Goal: Task Accomplishment & Management: Use online tool/utility

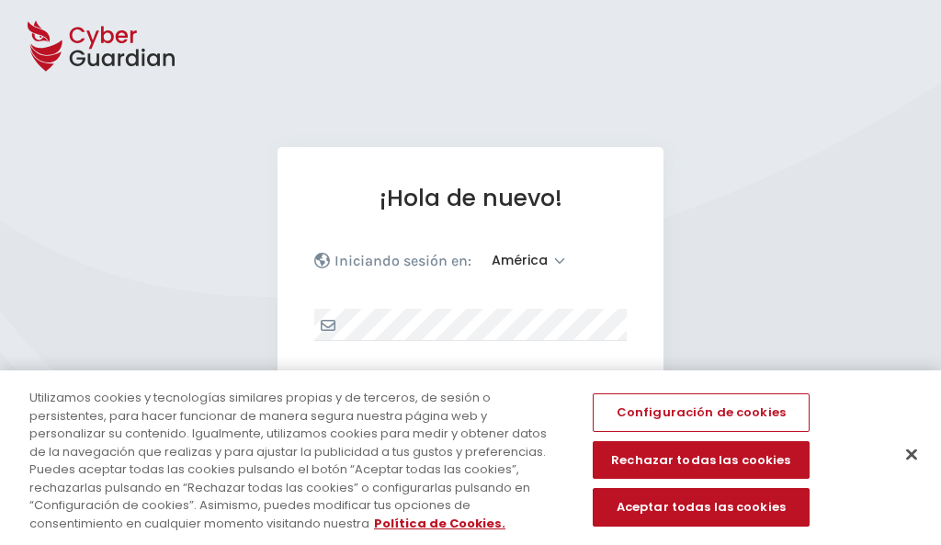
select select "América"
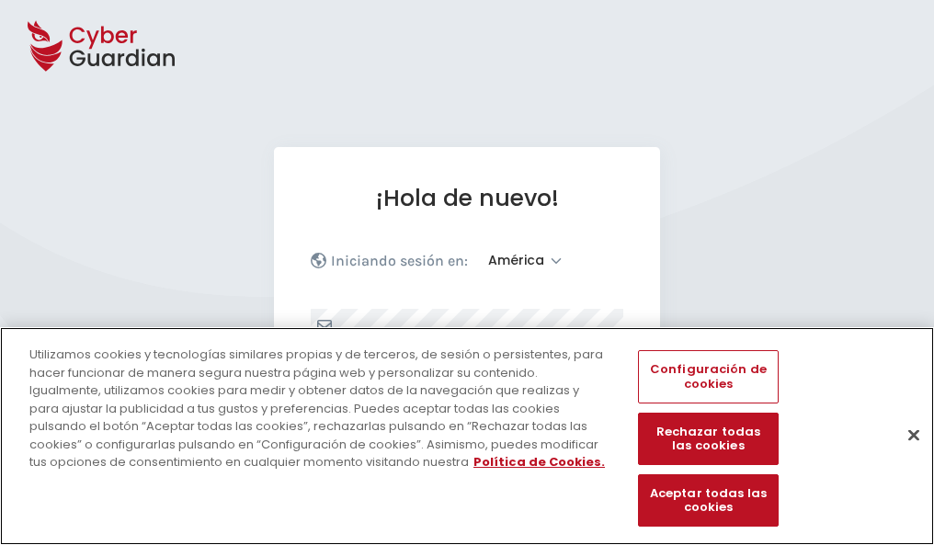
scroll to position [240, 0]
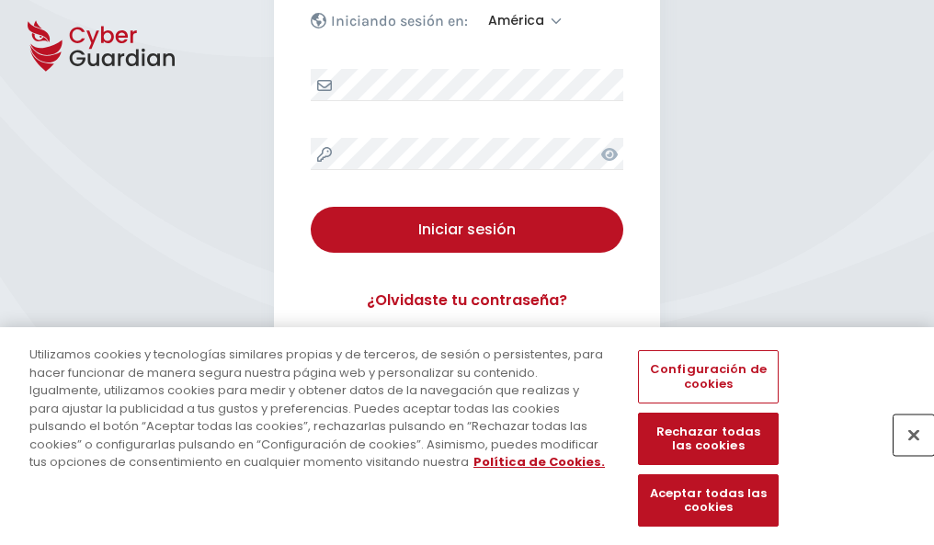
click at [905, 454] on button "Cerrar" at bounding box center [914, 435] width 40 height 40
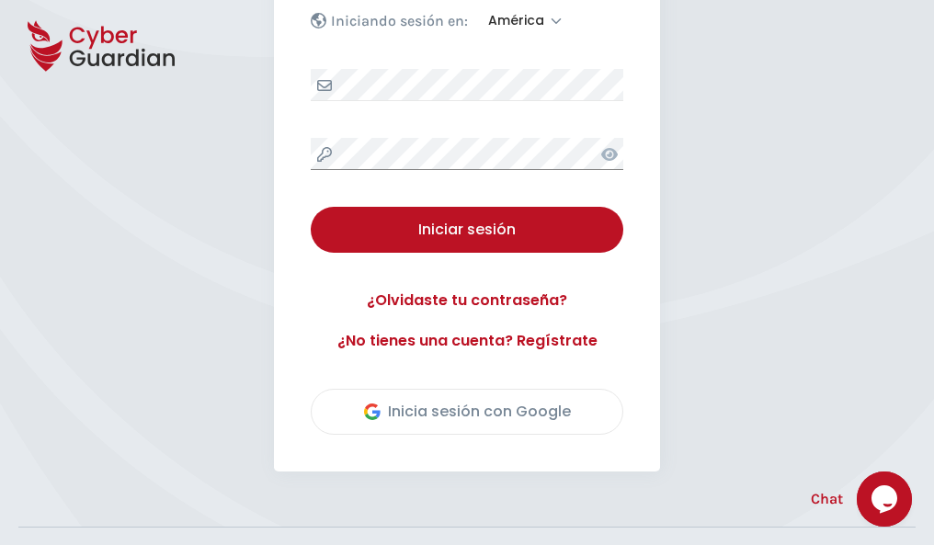
scroll to position [417, 0]
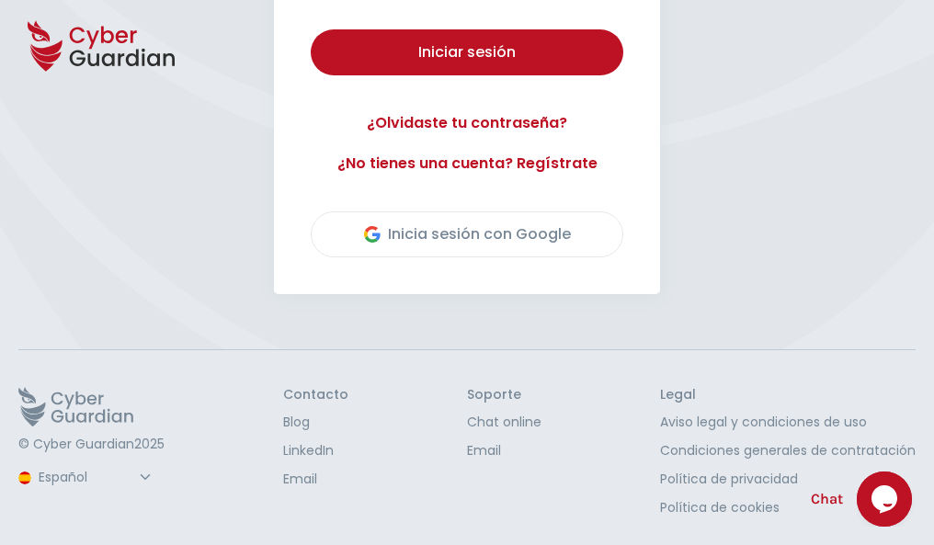
click at [311, 29] on button "Iniciar sesión" at bounding box center [467, 52] width 313 height 46
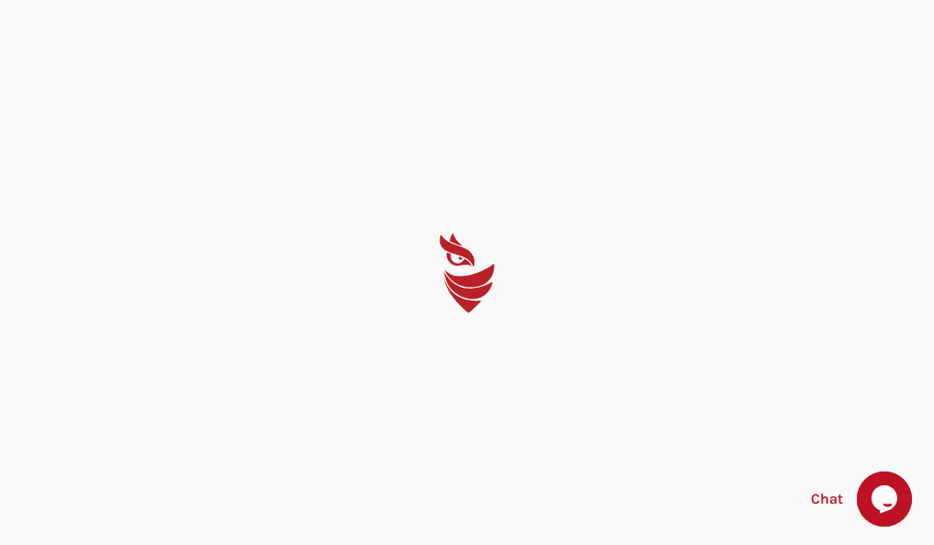
scroll to position [0, 0]
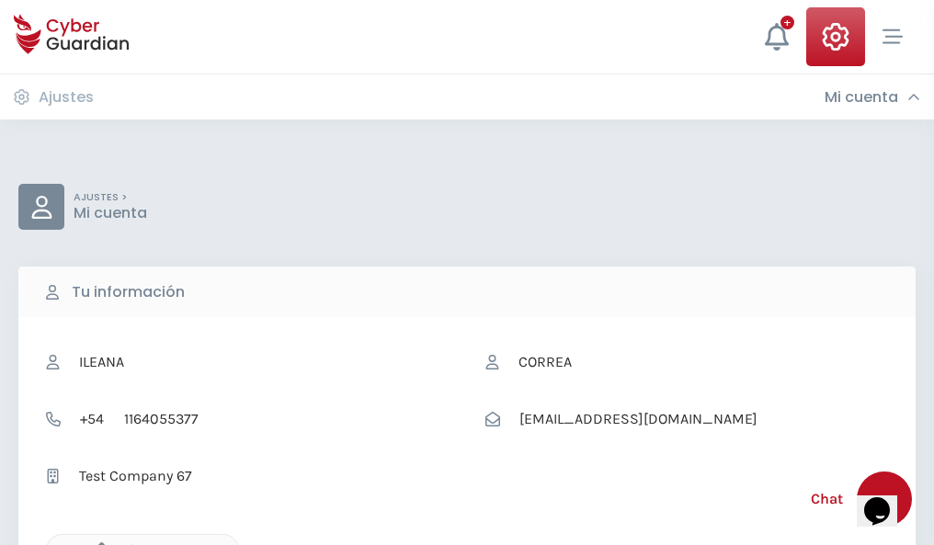
click at [97, 543] on icon "button" at bounding box center [97, 550] width 16 height 16
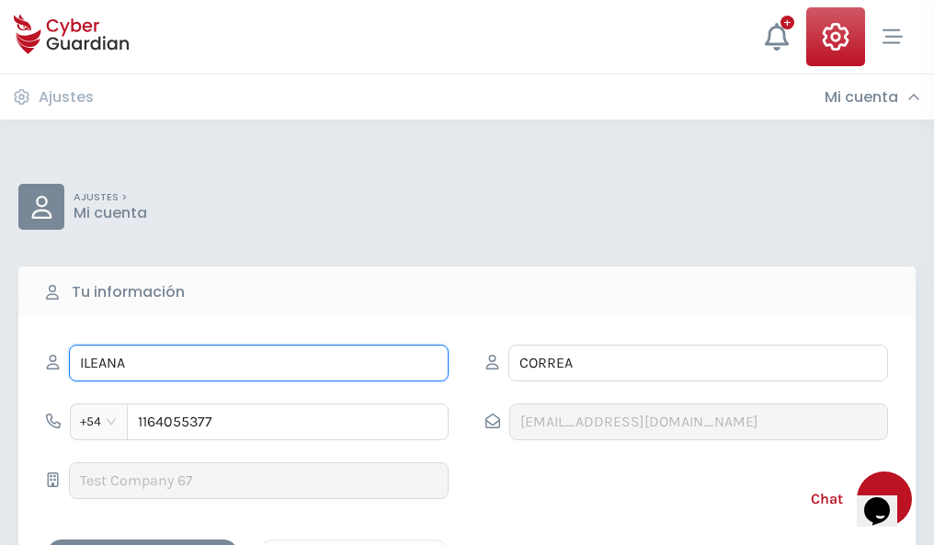
click at [258, 363] on input "ILEANA" at bounding box center [259, 363] width 380 height 37
type input "I"
type input "Darío"
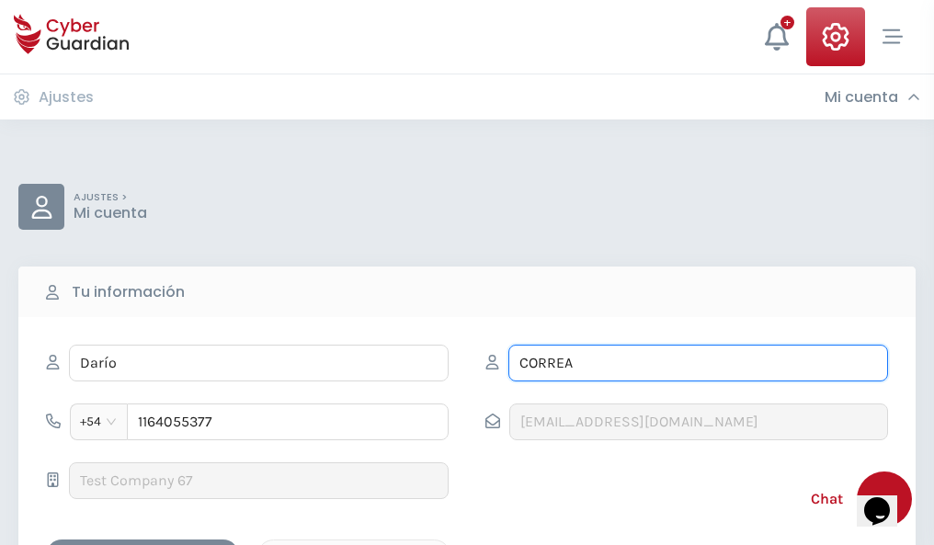
click at [698, 363] on input "CORREA" at bounding box center [698, 363] width 380 height 37
type input "C"
type input "Espejo"
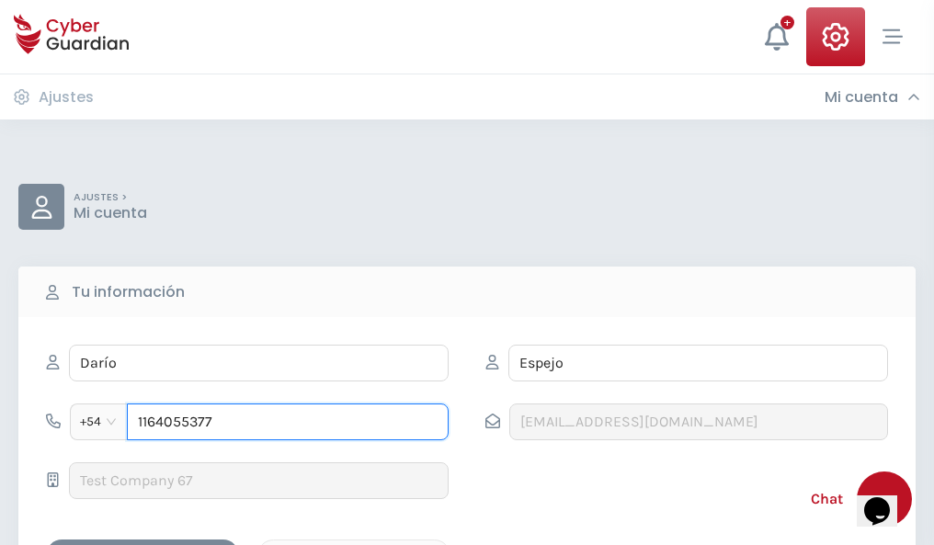
click at [288, 422] on input "1164055377" at bounding box center [288, 422] width 322 height 37
type input "1"
type input "4813778079"
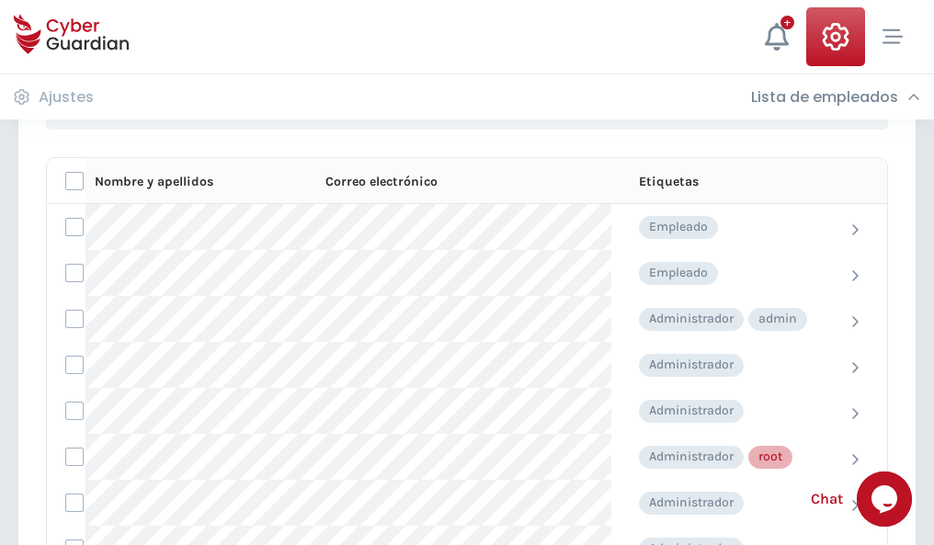
scroll to position [925, 0]
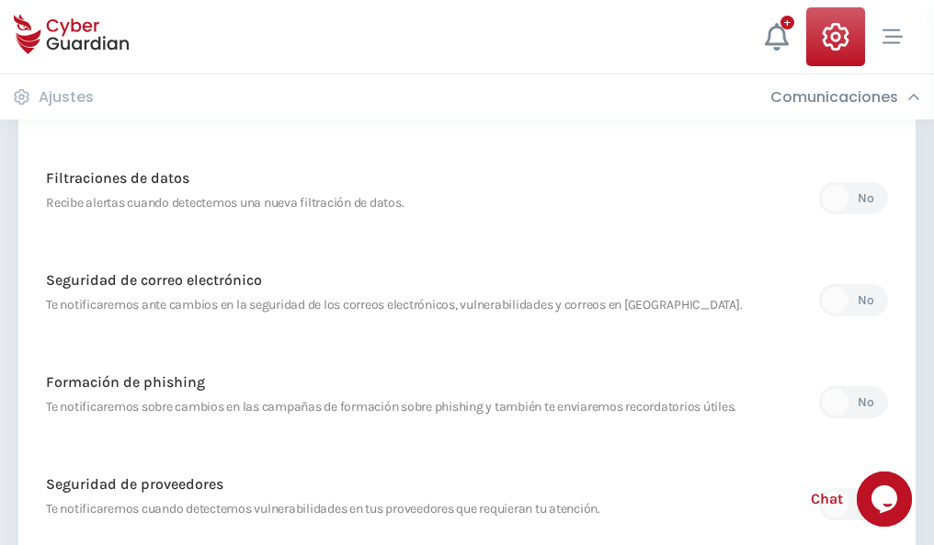
scroll to position [968, 0]
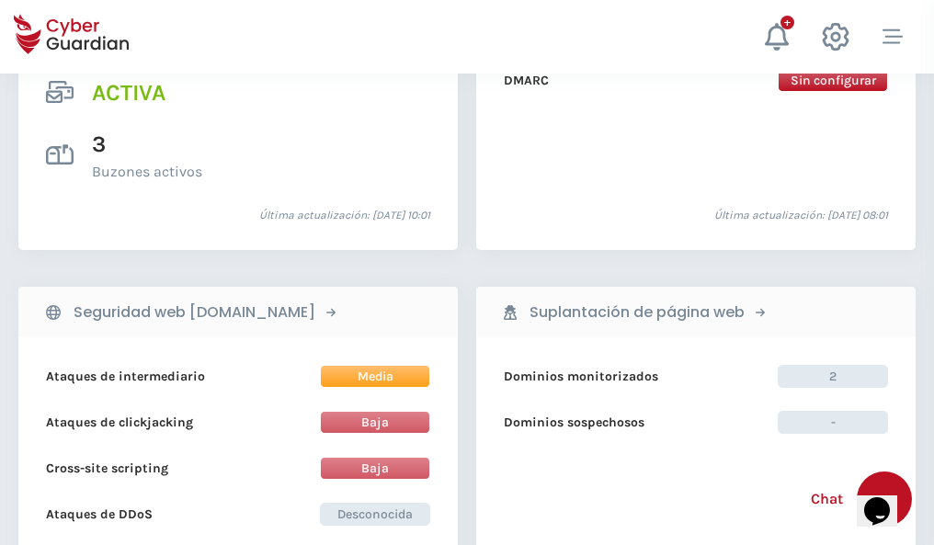
scroll to position [1868, 0]
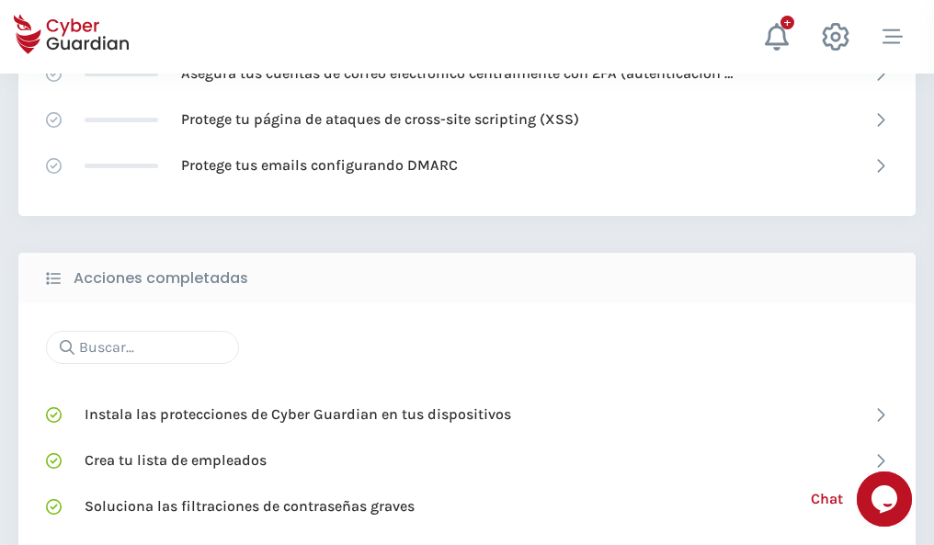
scroll to position [1225, 0]
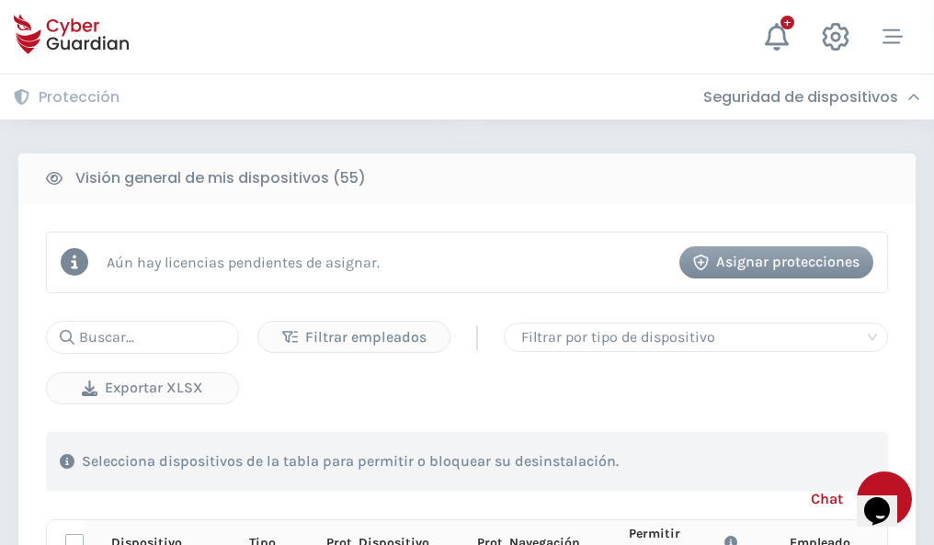
scroll to position [1625, 0]
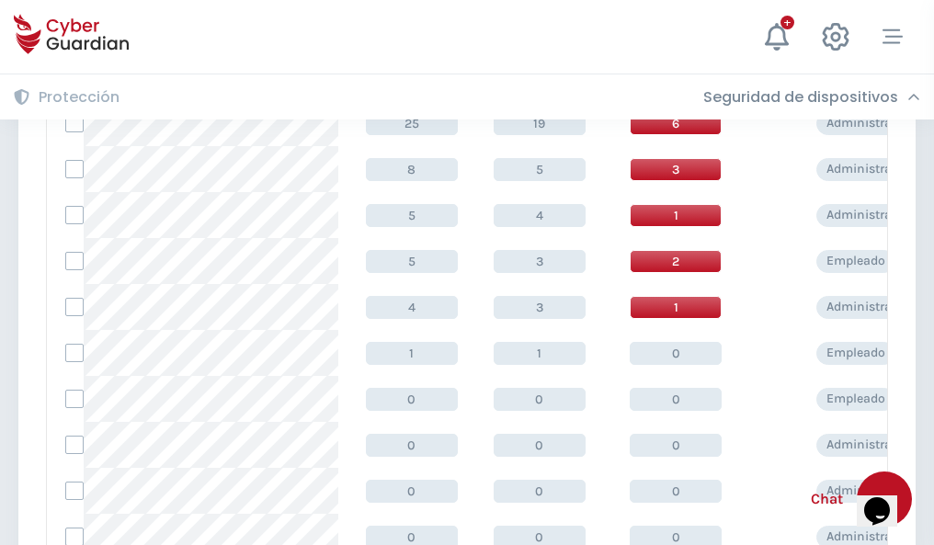
scroll to position [927, 0]
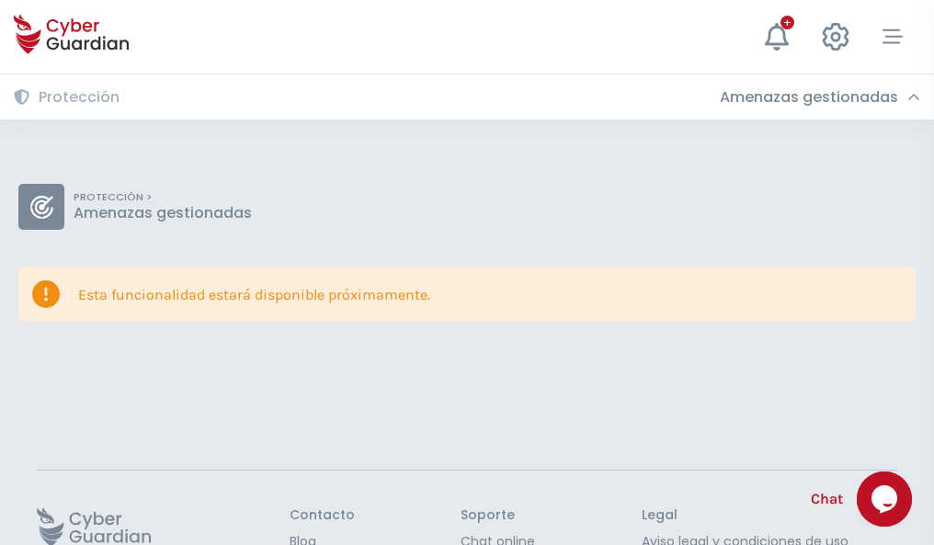
scroll to position [120, 0]
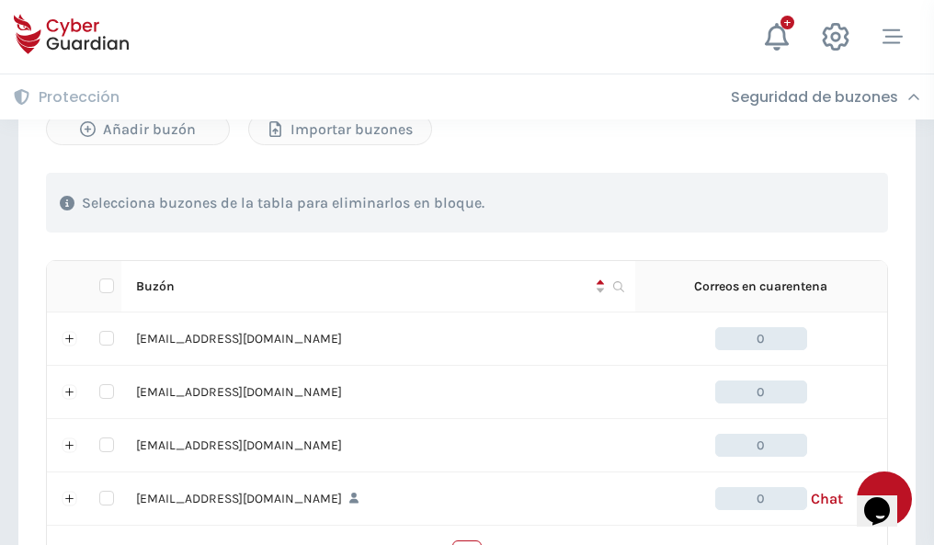
scroll to position [906, 0]
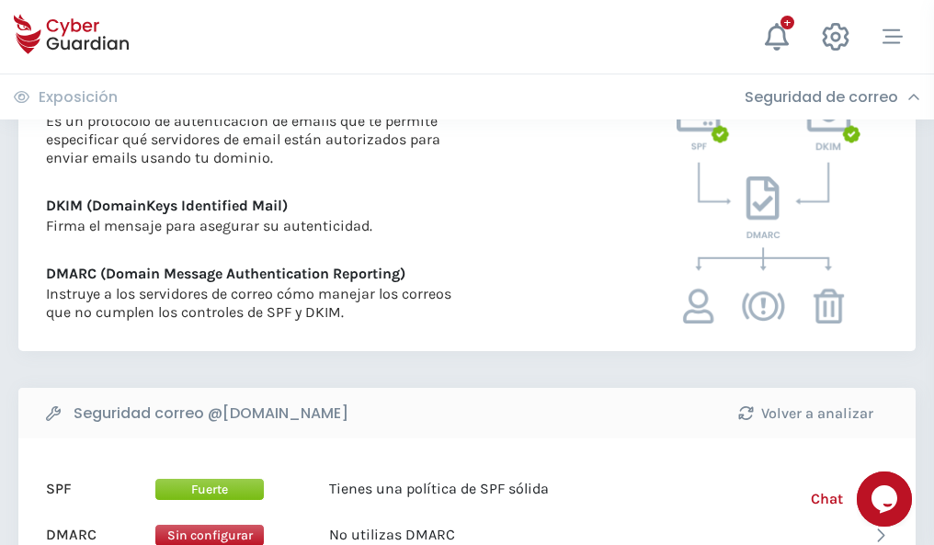
scroll to position [992, 0]
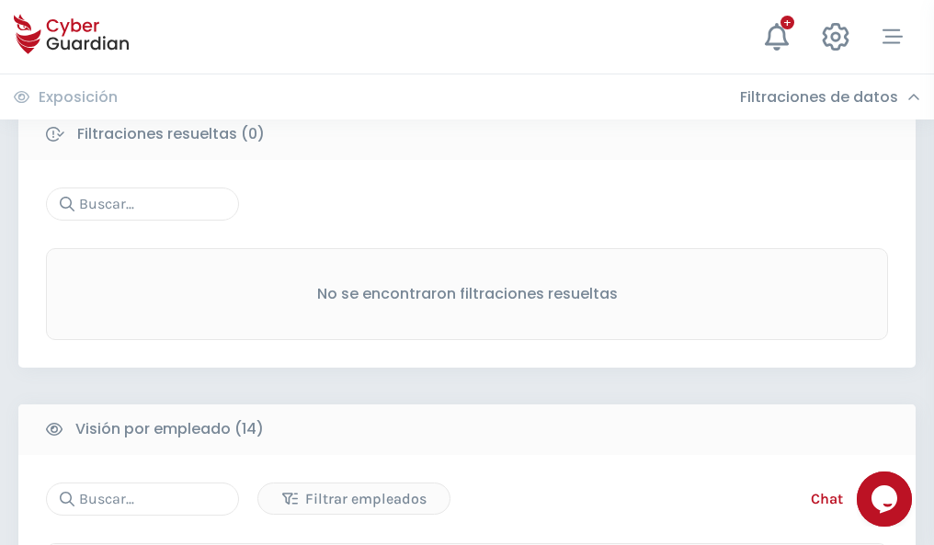
scroll to position [1660, 0]
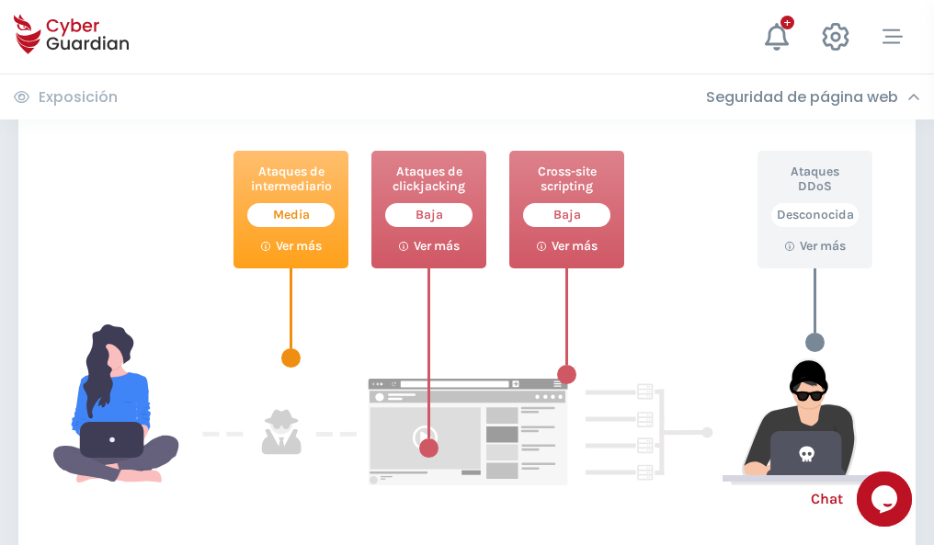
scroll to position [1001, 0]
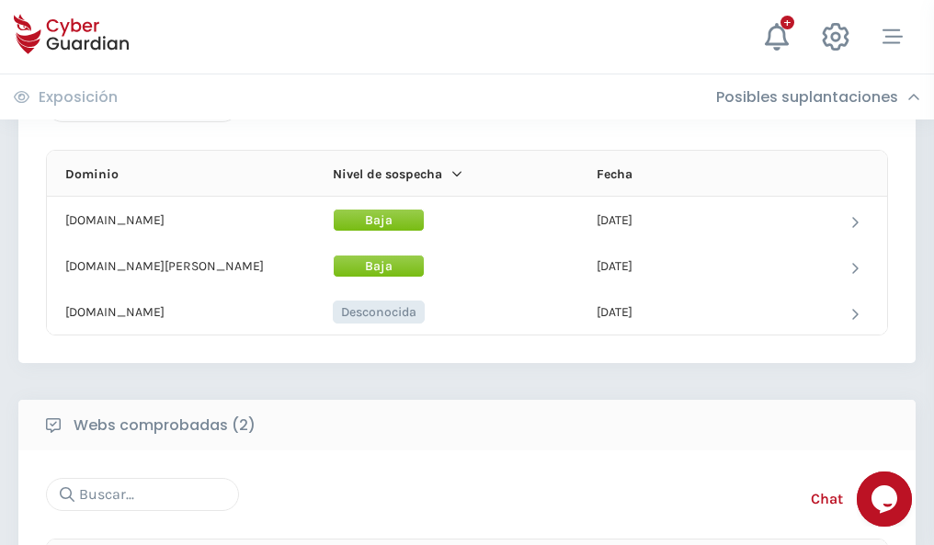
scroll to position [1103, 0]
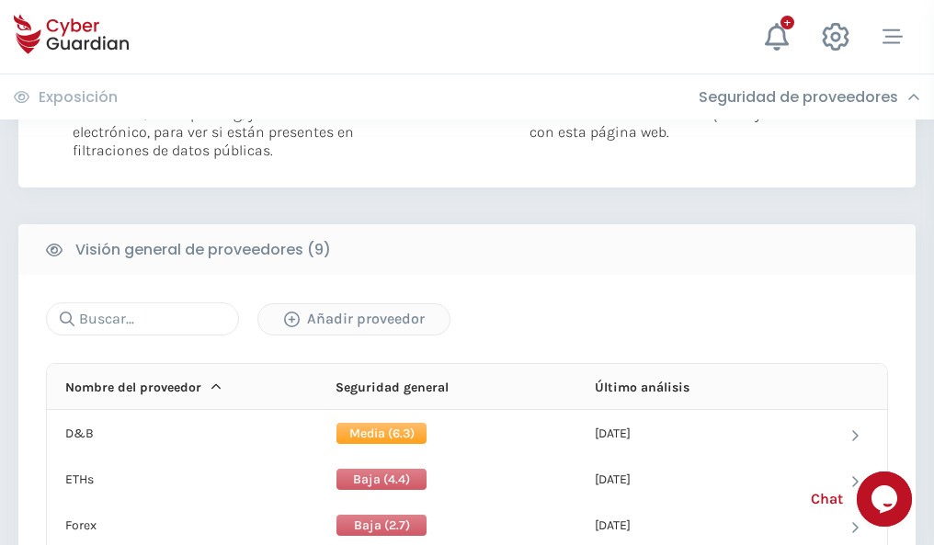
scroll to position [1323, 0]
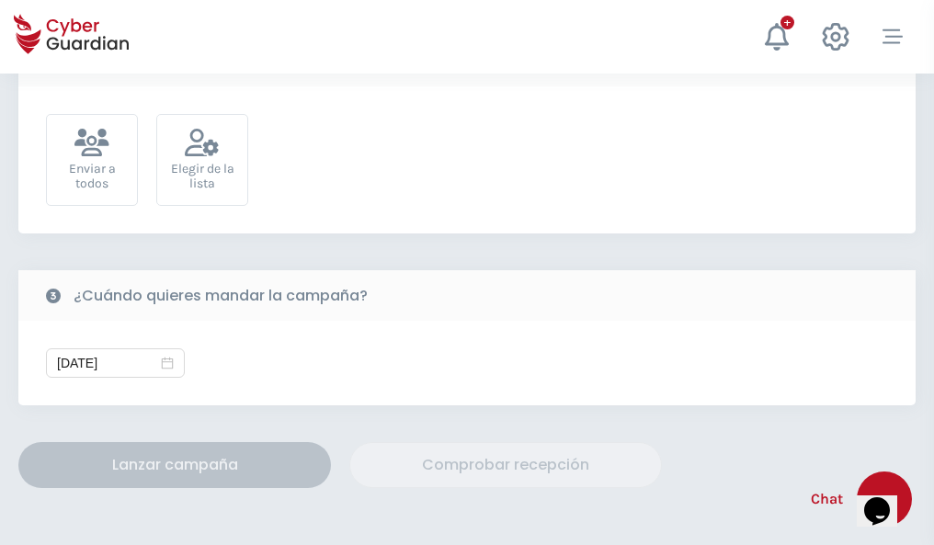
scroll to position [673, 0]
